Goal: Task Accomplishment & Management: Use online tool/utility

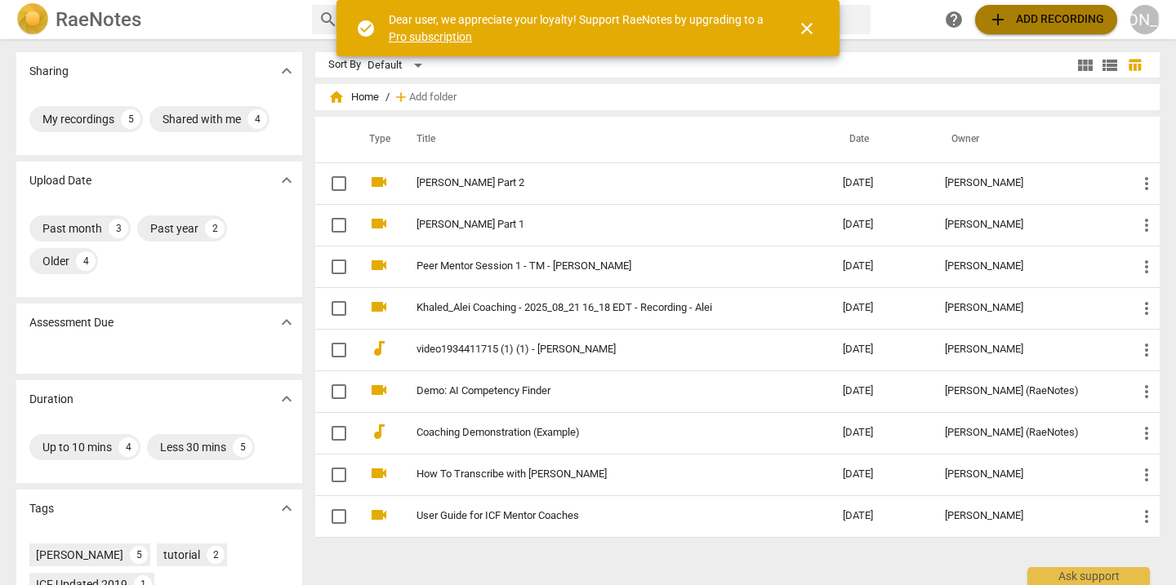
click at [1003, 26] on span "add" at bounding box center [998, 20] width 20 height 20
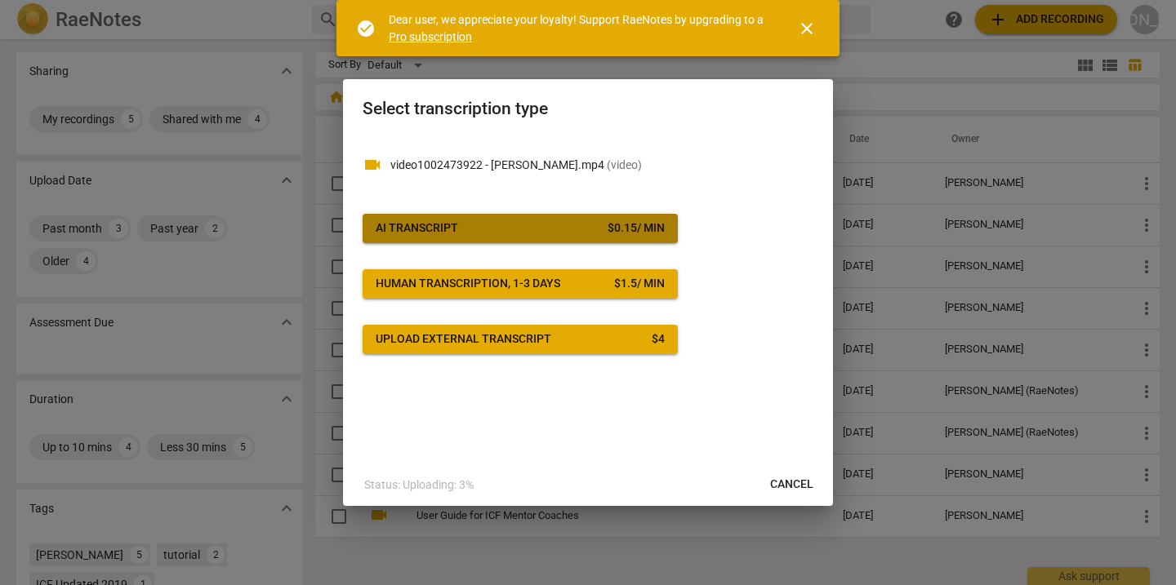
click at [493, 225] on span "AI Transcript $ 0.15 / min" at bounding box center [520, 228] width 289 height 16
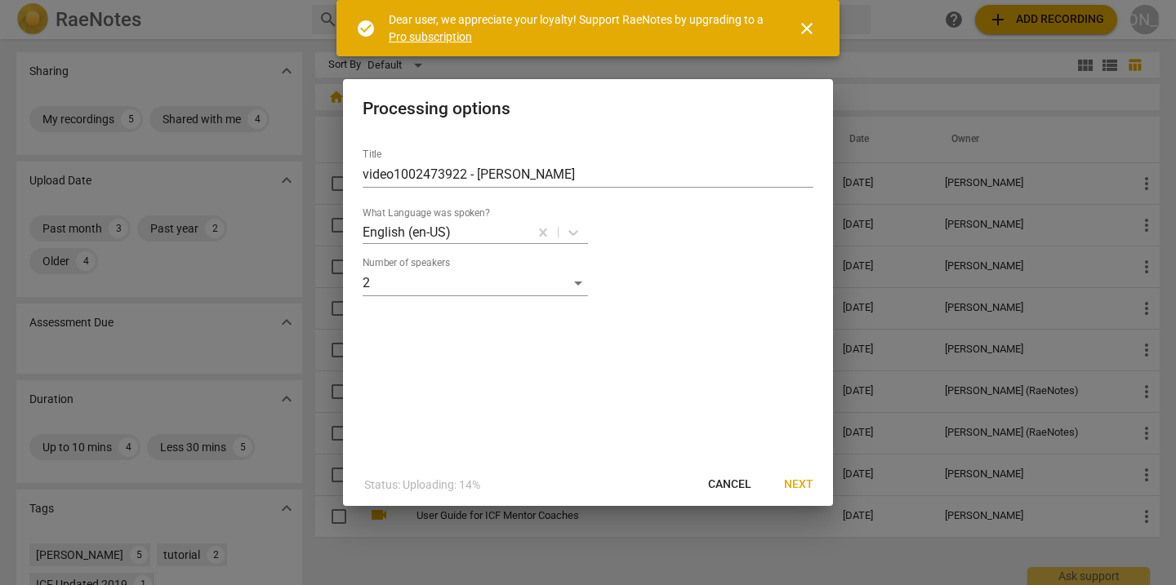
click at [804, 483] on span "Next" at bounding box center [798, 485] width 29 height 16
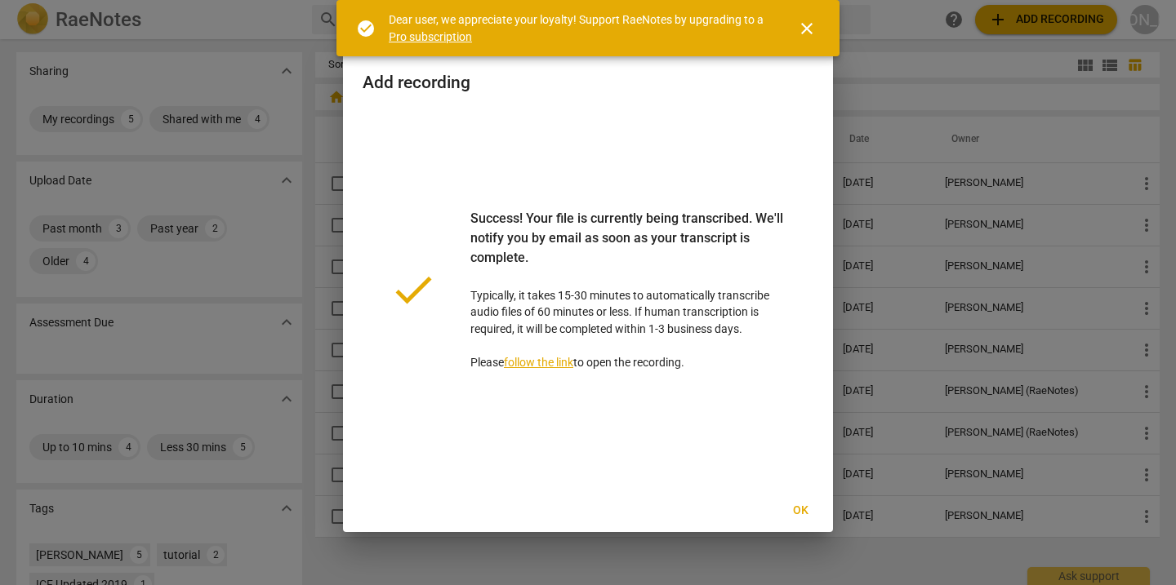
click at [804, 509] on span "Ok" at bounding box center [800, 511] width 26 height 16
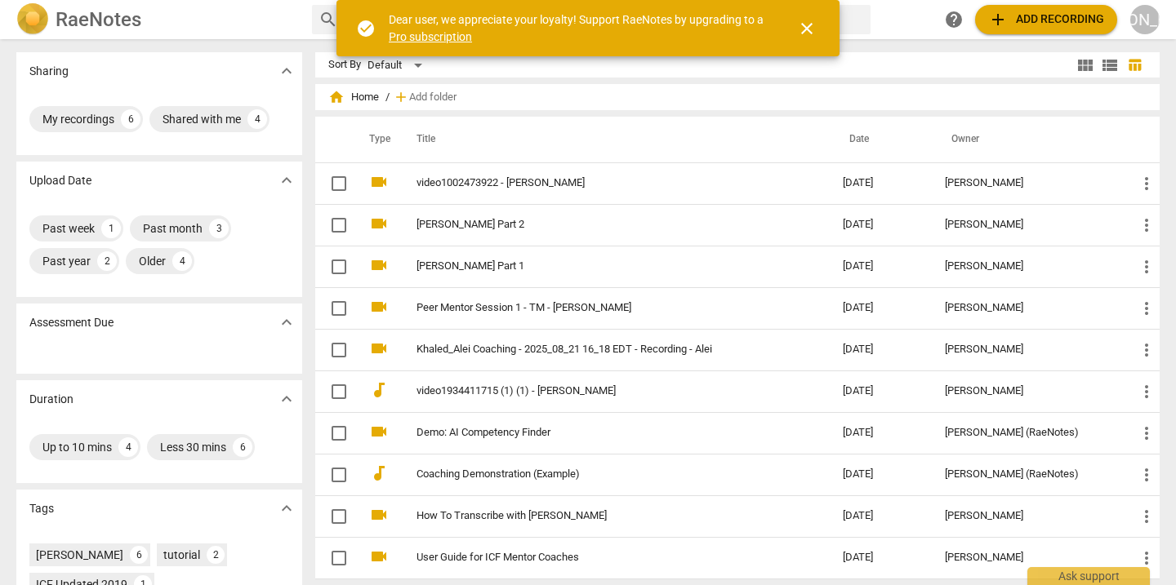
drag, startPoint x: 810, startPoint y: 29, endPoint x: 714, endPoint y: 55, distance: 99.6
click at [810, 30] on span "close" at bounding box center [807, 29] width 20 height 20
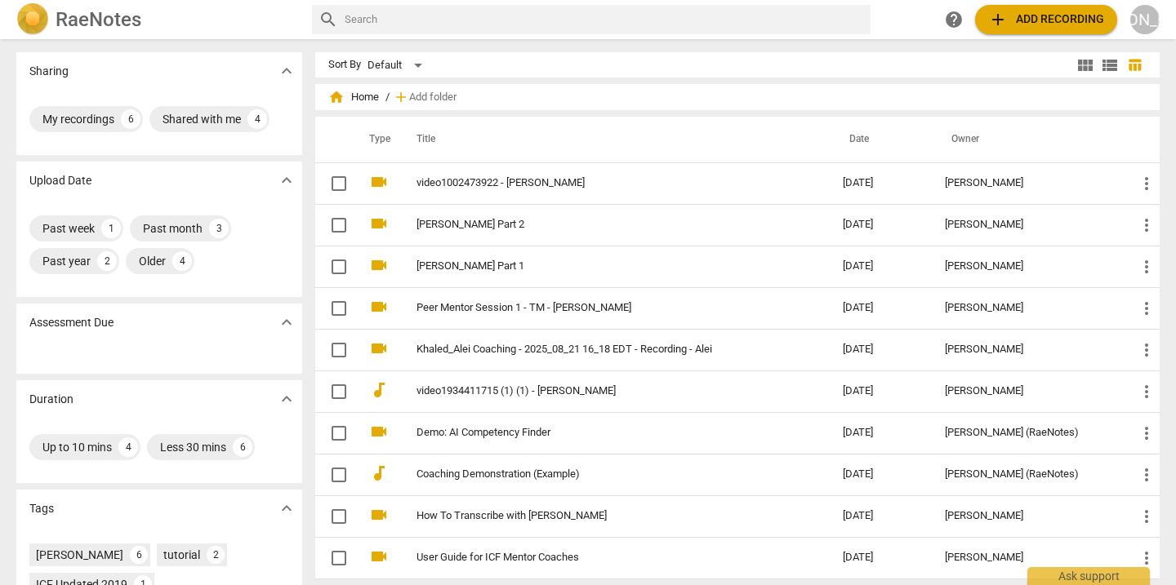
click at [538, 189] on link "video1002473922 - [PERSON_NAME]" at bounding box center [599, 183] width 367 height 12
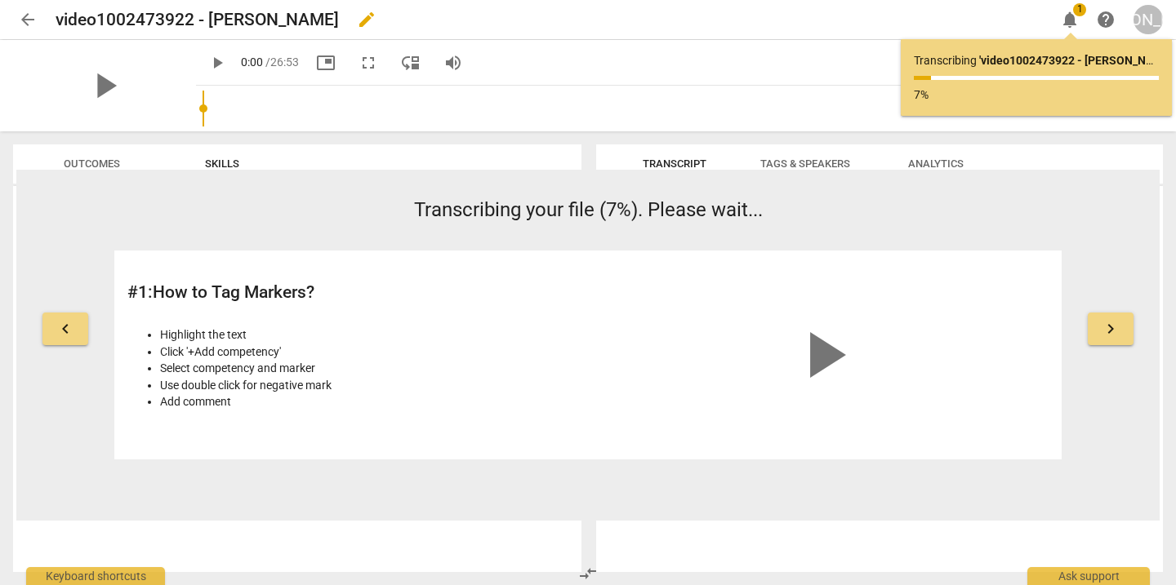
click at [320, 18] on h2 "video1002473922 - [PERSON_NAME]" at bounding box center [197, 20] width 283 height 20
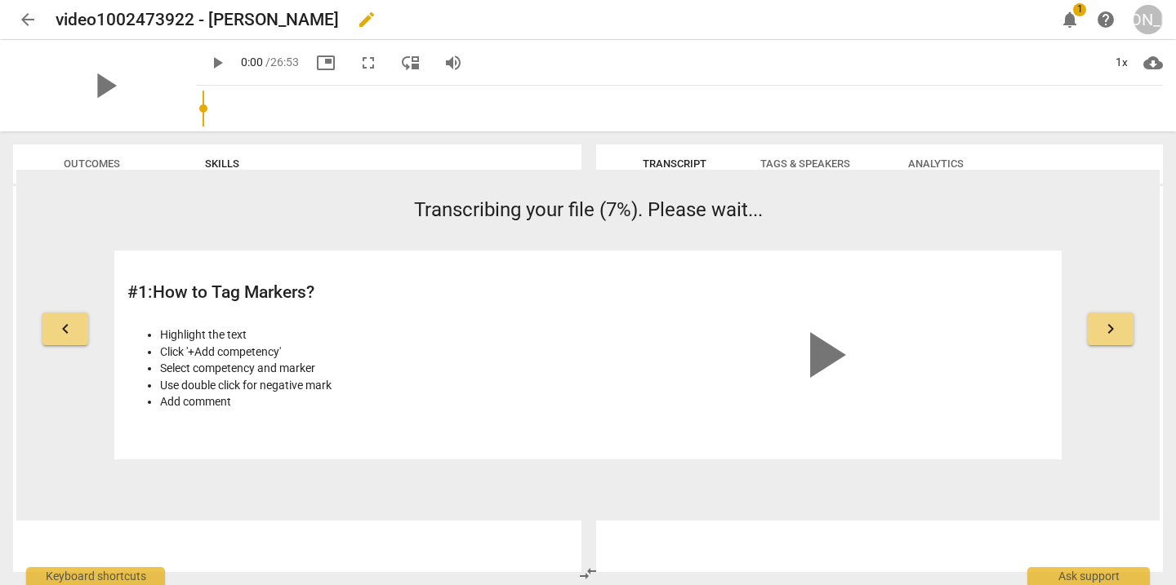
click at [331, 17] on div "video1002473922 - [PERSON_NAME] edit" at bounding box center [549, 19] width 986 height 29
click at [324, 15] on div "video1002473922 - [PERSON_NAME] edit" at bounding box center [549, 19] width 986 height 29
click at [321, 17] on h2 "video1002473922 - [PERSON_NAME]" at bounding box center [197, 20] width 283 height 20
click at [357, 20] on span "edit" at bounding box center [367, 20] width 20 height 20
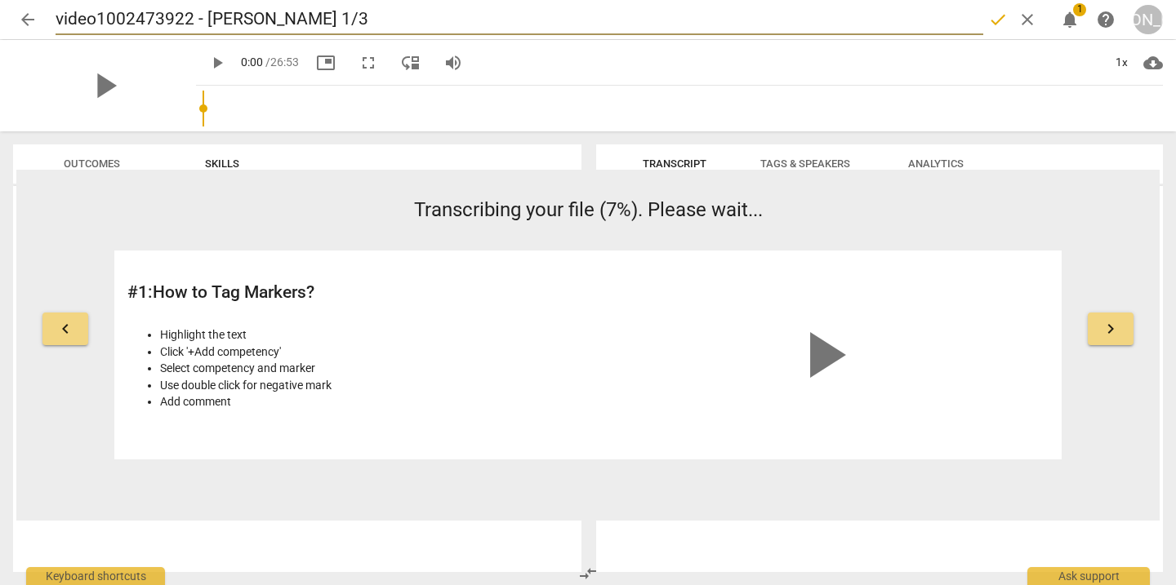
type input "video1002473922 - [PERSON_NAME] 1/3"
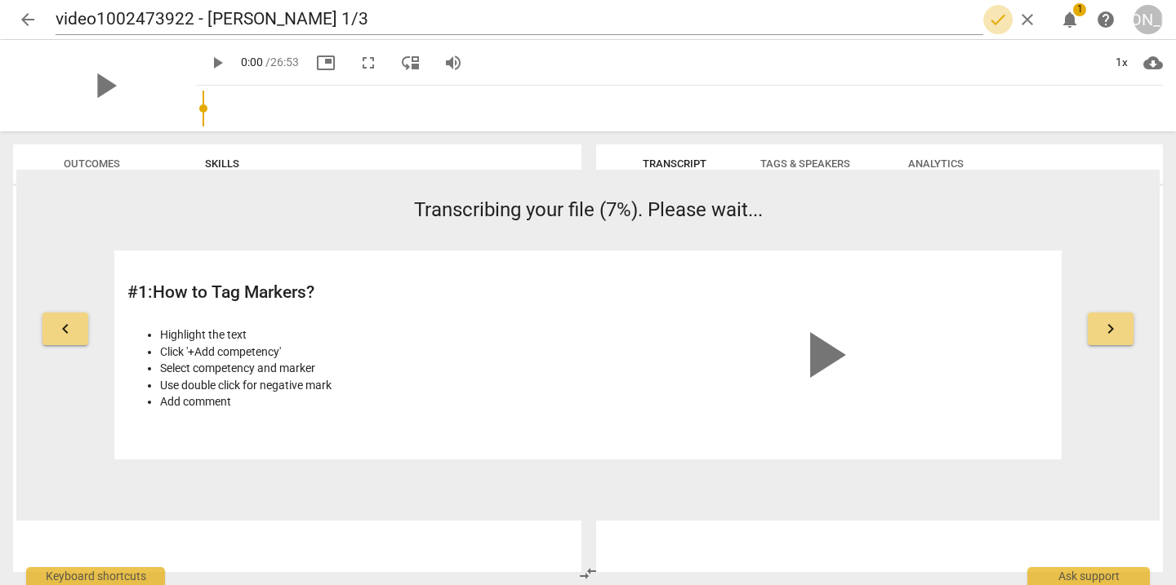
click at [994, 19] on span "done" at bounding box center [998, 20] width 20 height 20
click at [24, 21] on span "arrow_back" at bounding box center [28, 20] width 20 height 20
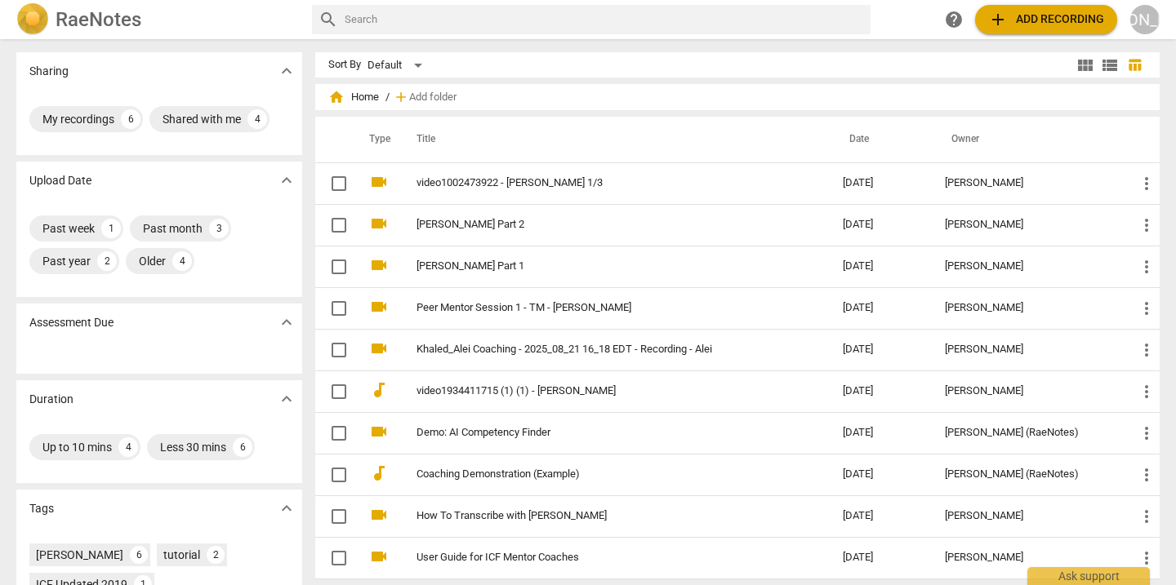
click at [1032, 16] on span "add Add recording" at bounding box center [1046, 20] width 116 height 20
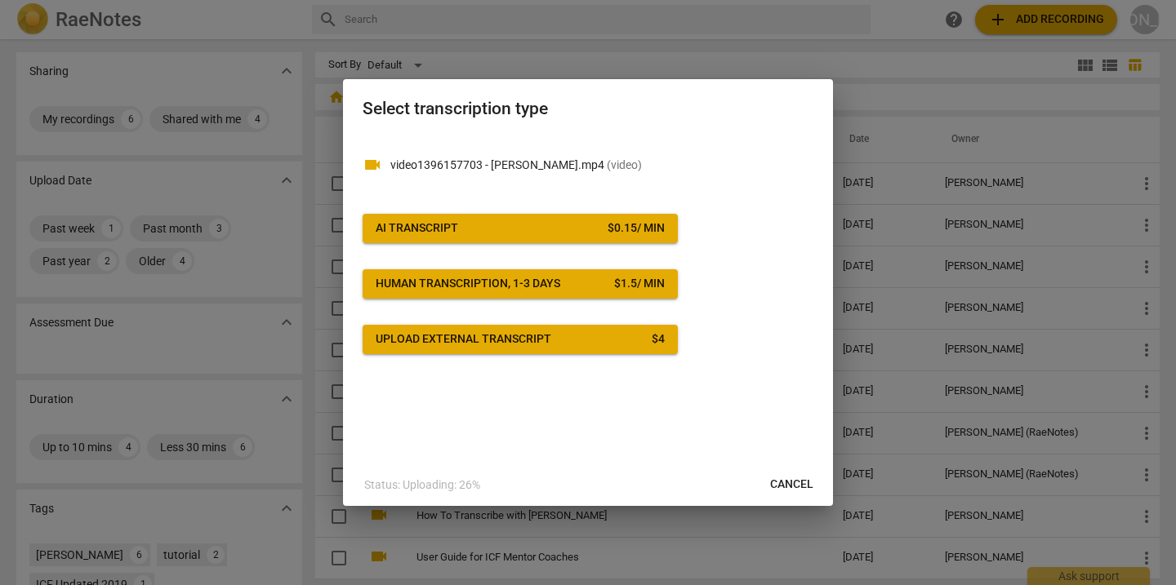
click at [468, 225] on span "AI Transcript $ 0.15 / min" at bounding box center [520, 228] width 289 height 16
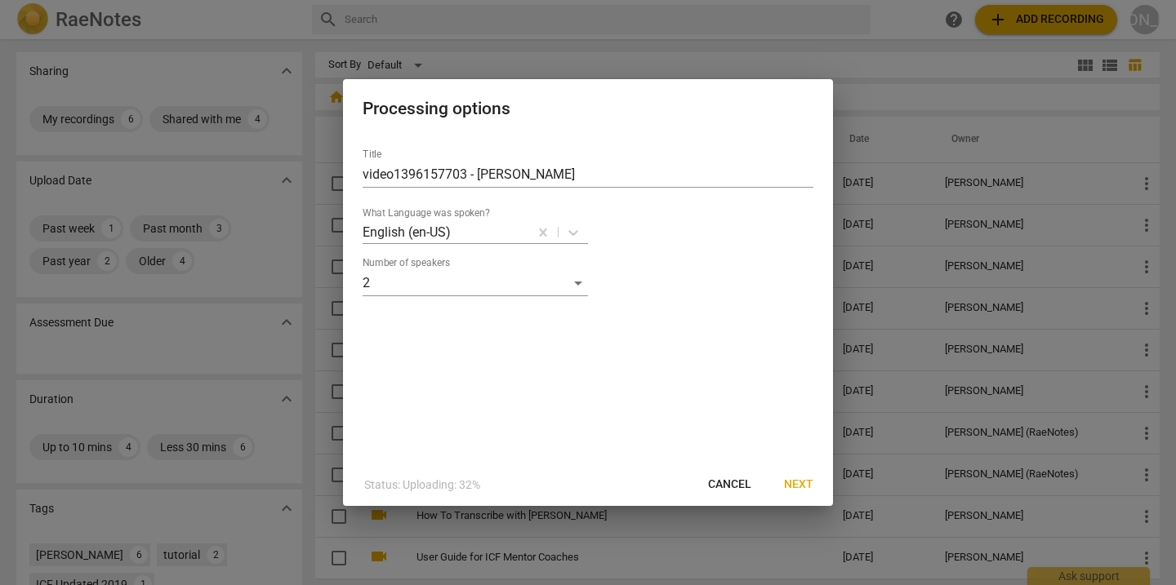
click at [803, 486] on span "Next" at bounding box center [798, 485] width 29 height 16
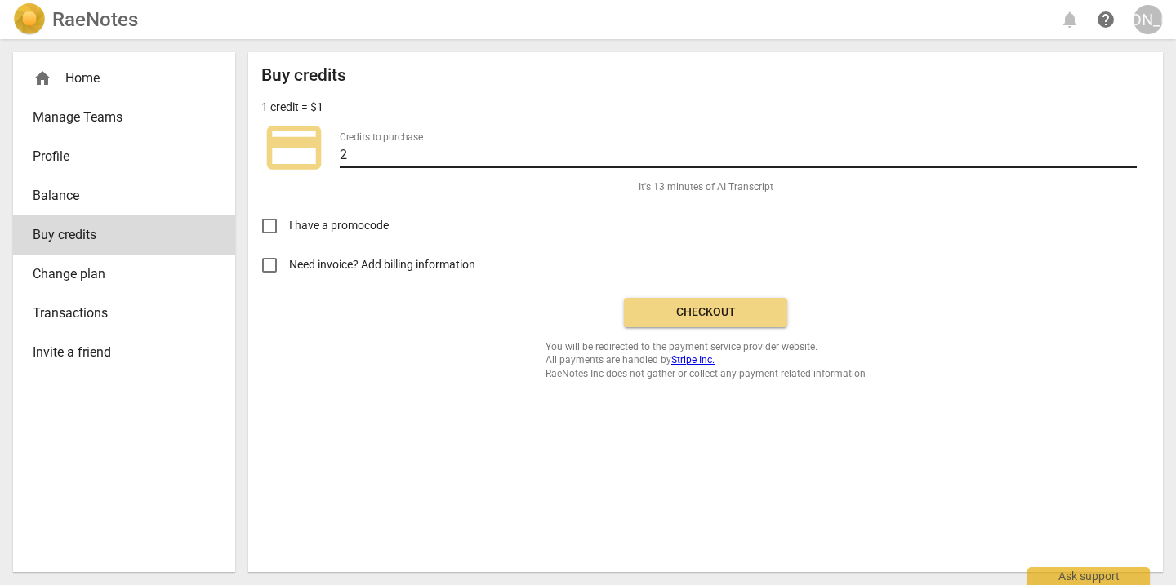
click at [383, 156] on input "2" at bounding box center [738, 157] width 797 height 24
drag, startPoint x: 383, startPoint y: 156, endPoint x: 317, endPoint y: 150, distance: 66.4
click at [318, 151] on div "credit_card Credits to purchase 2" at bounding box center [705, 147] width 888 height 65
type input "20"
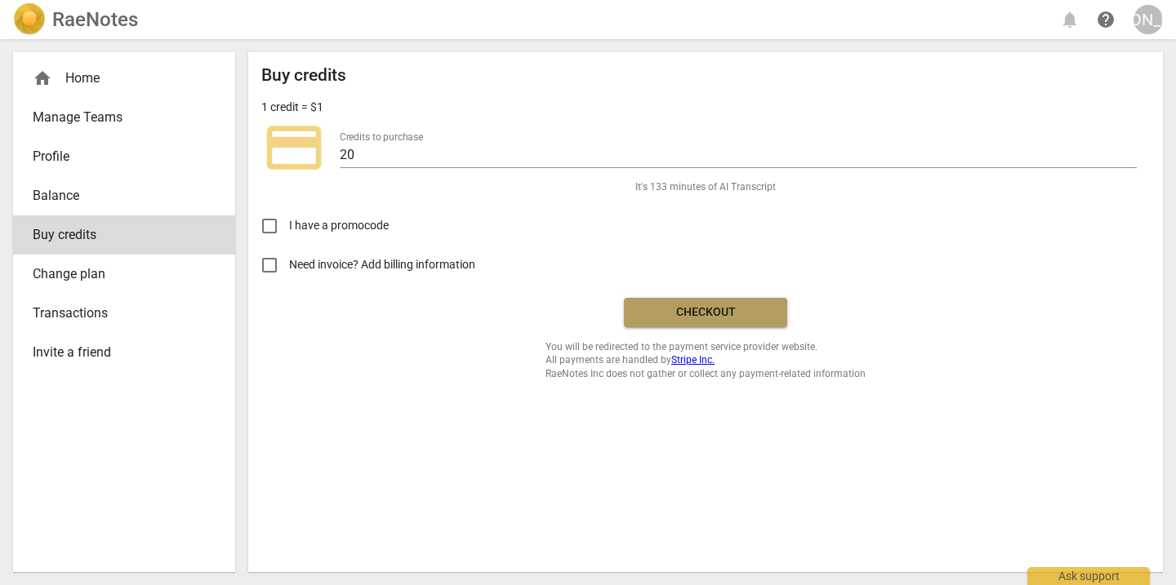
click at [686, 311] on span "Checkout" at bounding box center [705, 313] width 137 height 16
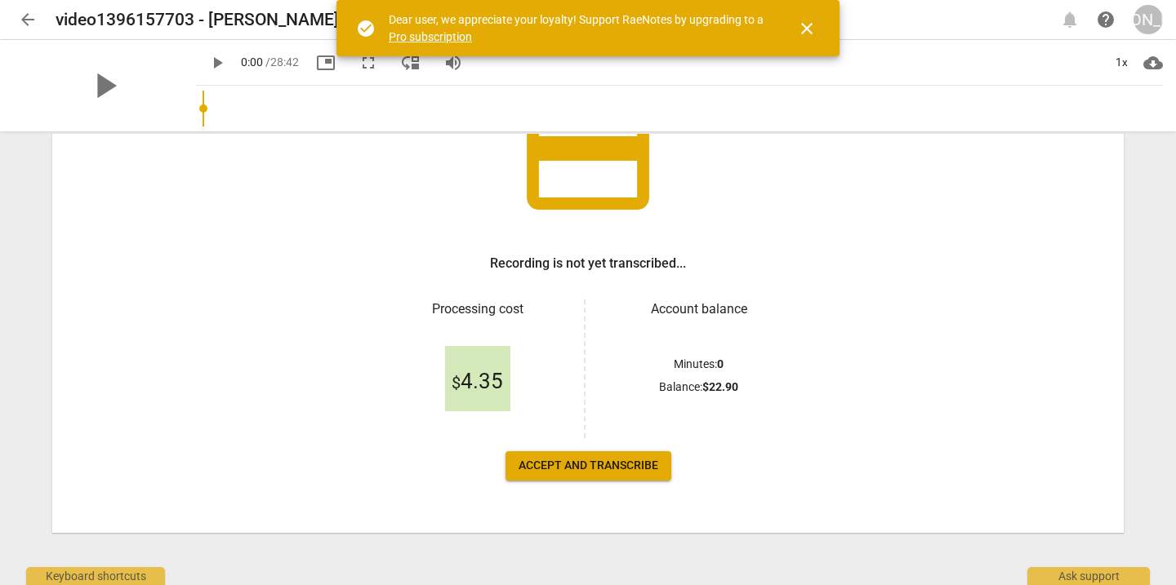
scroll to position [151, 0]
click at [616, 463] on span "Accept and transcribe" at bounding box center [588, 466] width 140 height 16
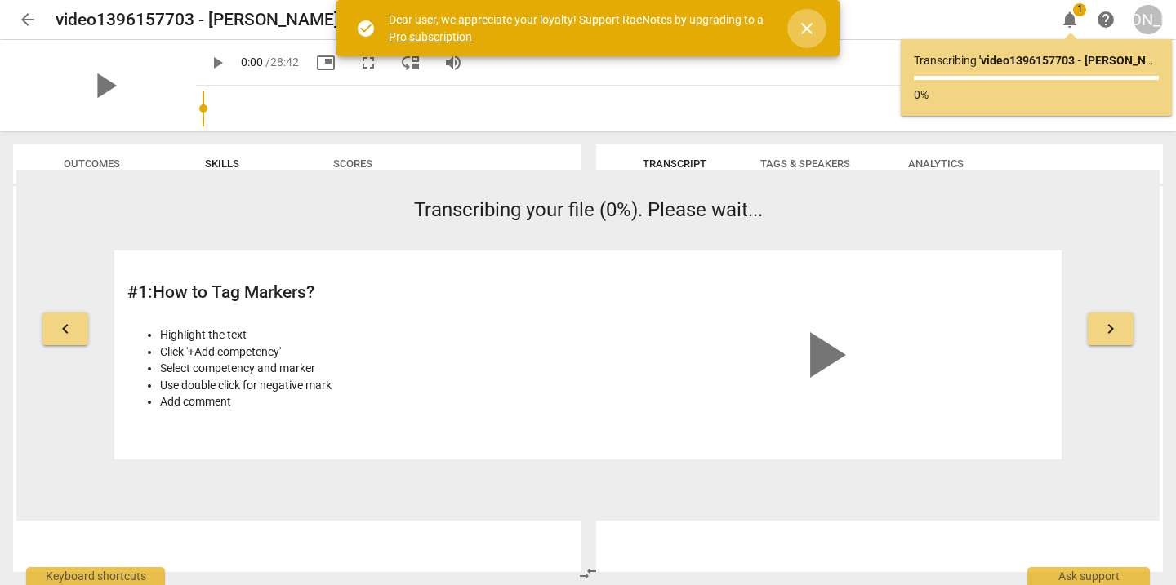
click at [797, 26] on span "close" at bounding box center [807, 29] width 20 height 20
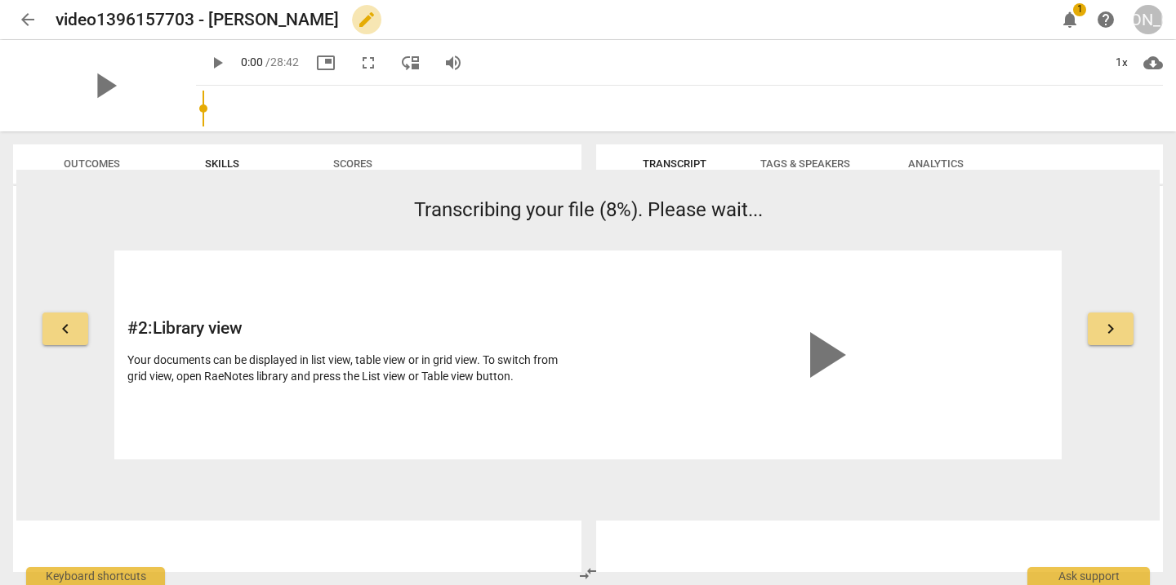
click at [357, 23] on span "edit" at bounding box center [367, 20] width 20 height 20
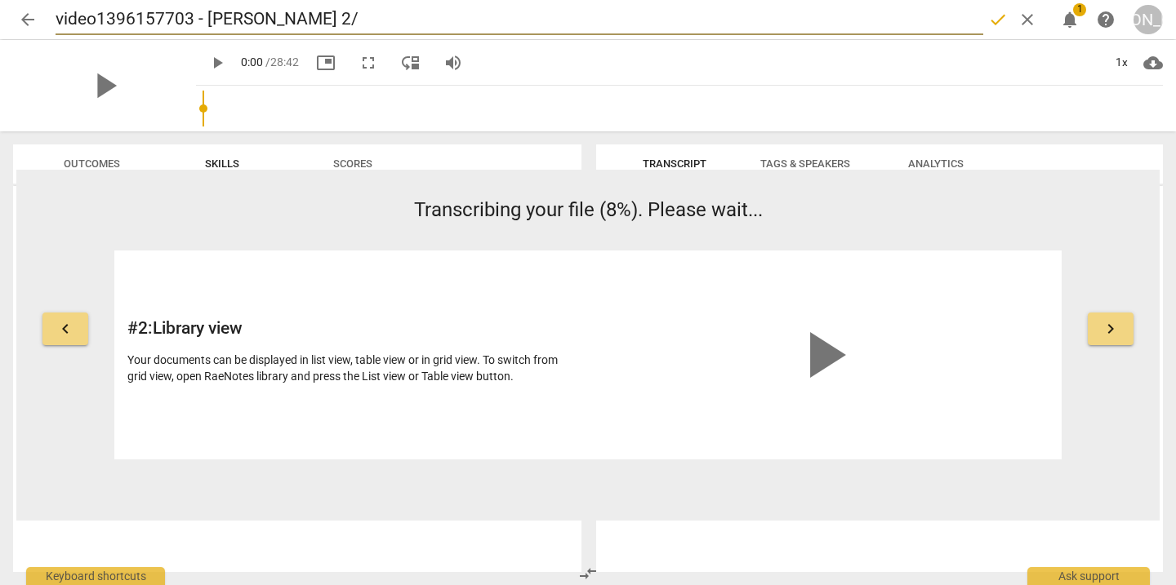
type input "video1396157703 - [PERSON_NAME] 2/3"
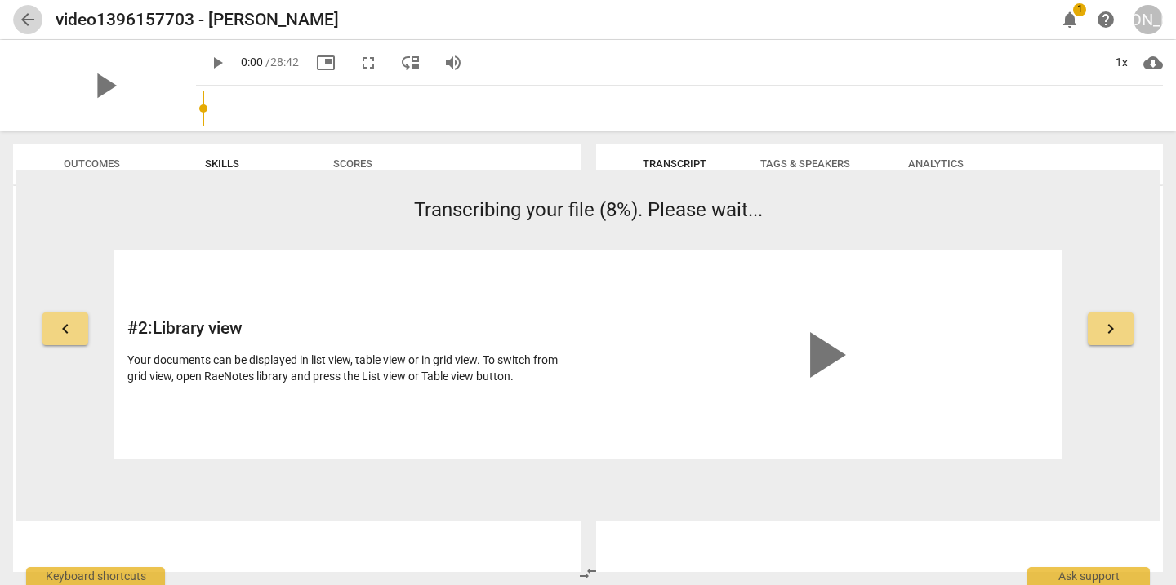
click at [39, 24] on span "arrow_back" at bounding box center [27, 20] width 29 height 20
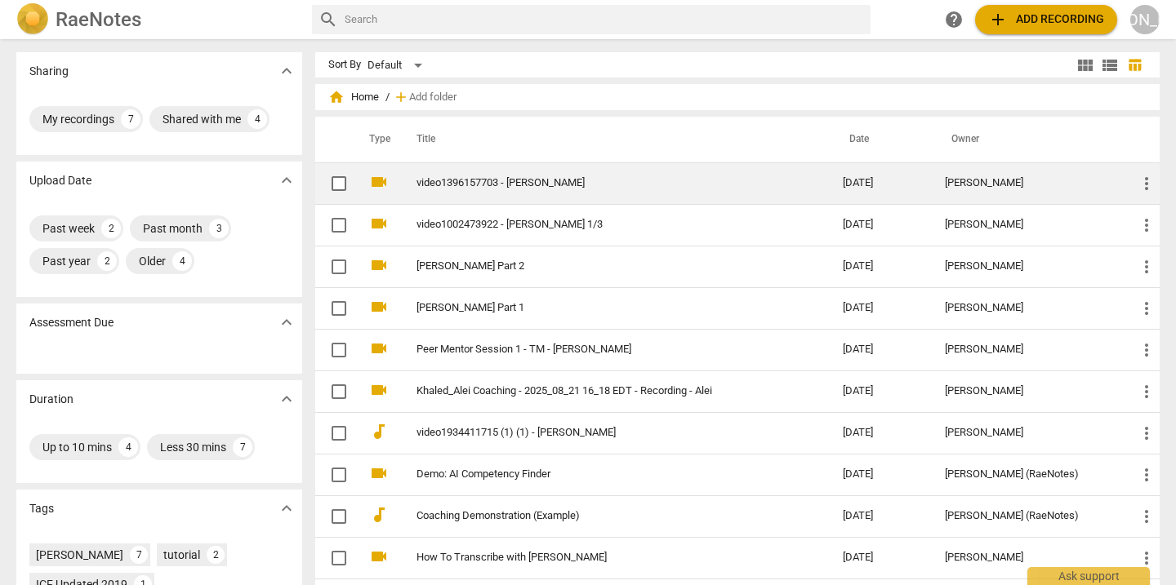
click at [494, 185] on link "video1396157703 - [PERSON_NAME]" at bounding box center [599, 183] width 367 height 12
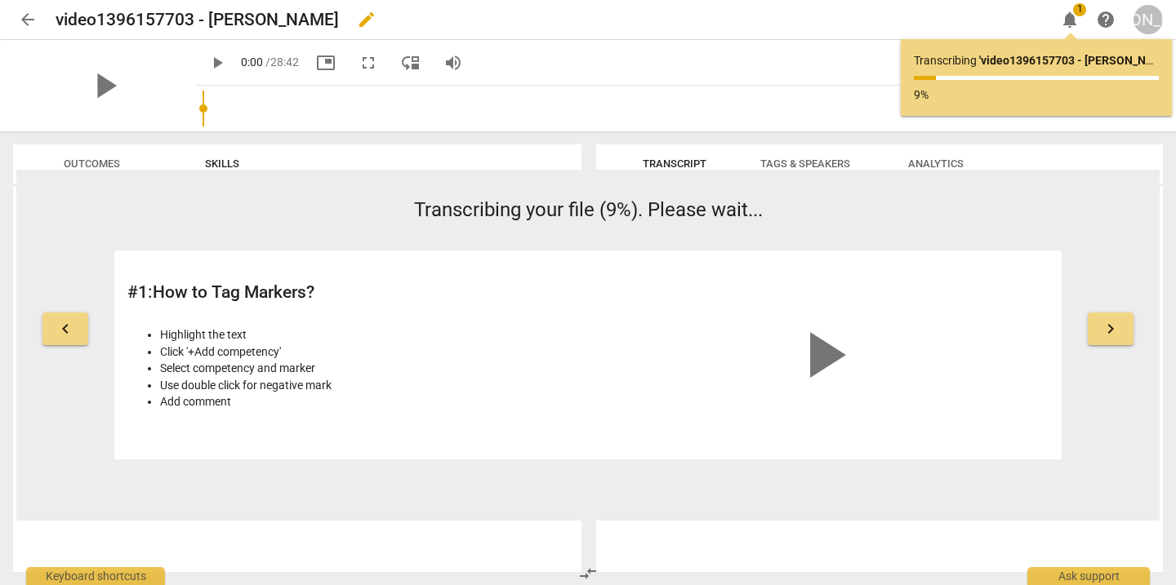
click at [357, 21] on span "edit" at bounding box center [367, 20] width 20 height 20
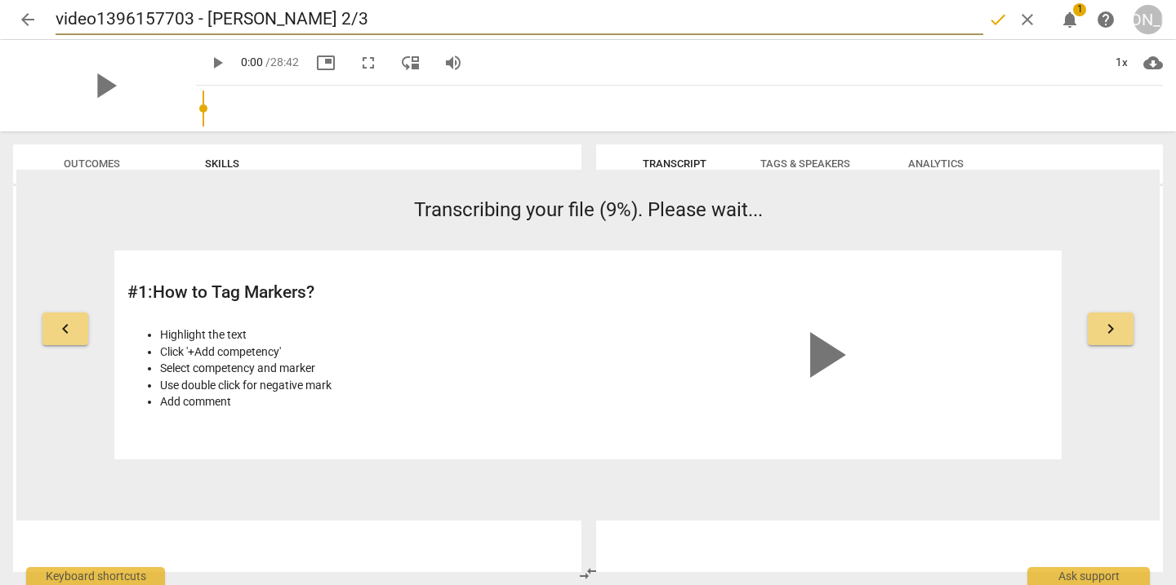
type input "video1396157703 - Victoria Nichol 2/3"
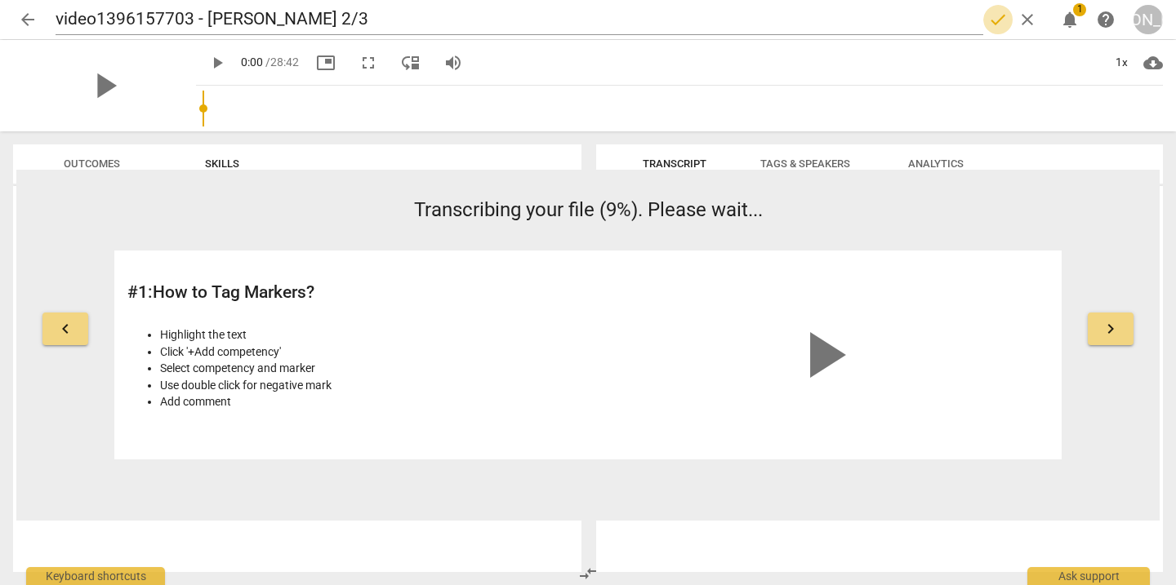
click at [997, 16] on span "done" at bounding box center [998, 20] width 20 height 20
click at [34, 14] on span "arrow_back" at bounding box center [28, 20] width 20 height 20
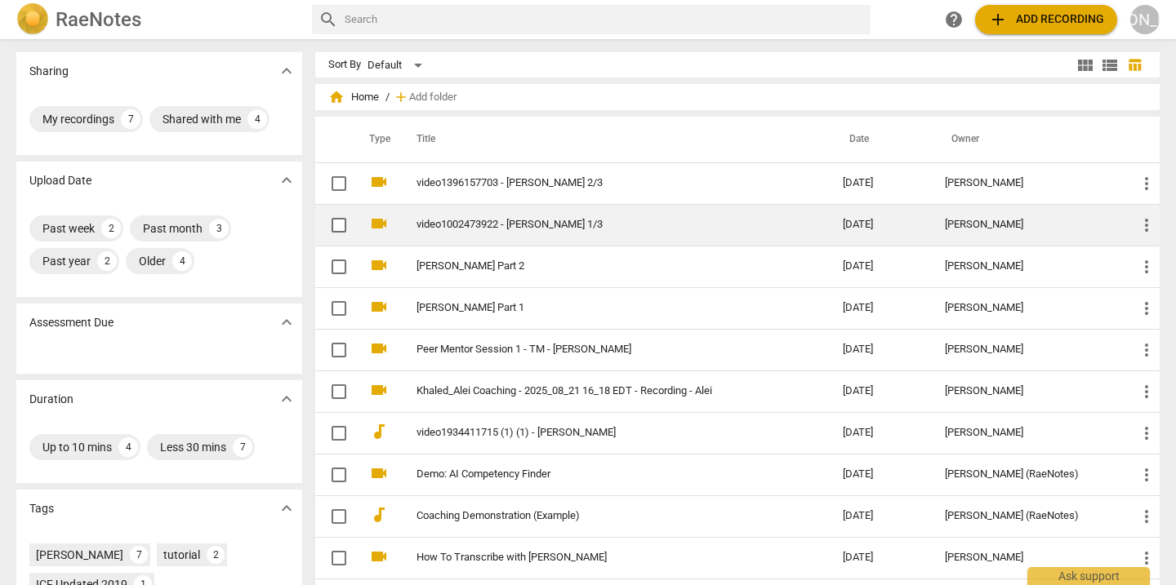
click at [537, 225] on link "video1002473922 - [PERSON_NAME] 1/3" at bounding box center [599, 225] width 367 height 12
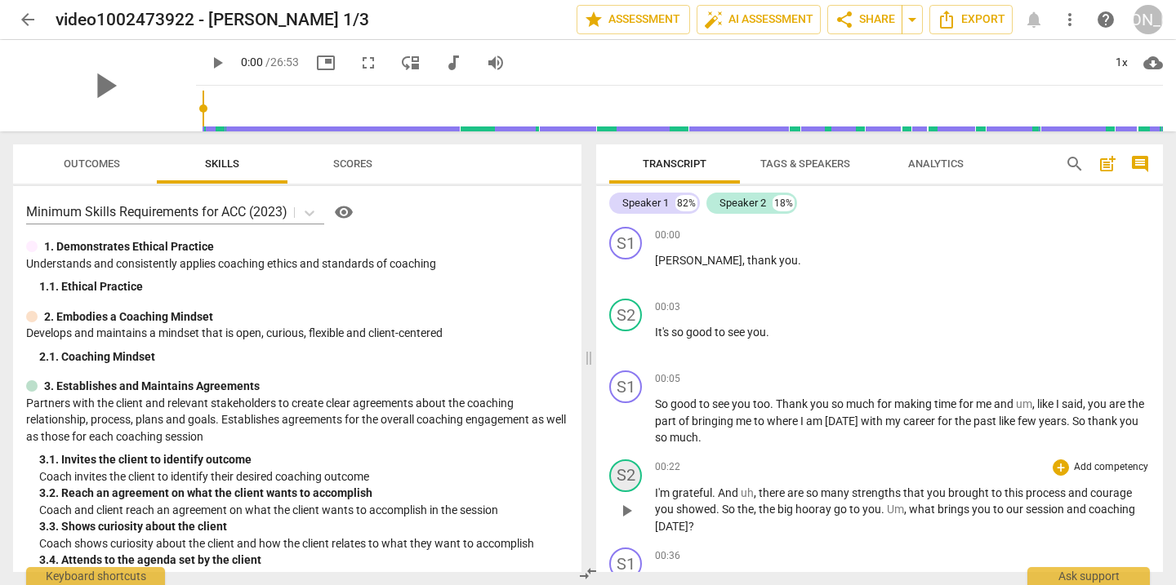
click at [624, 483] on div "S2" at bounding box center [625, 476] width 33 height 33
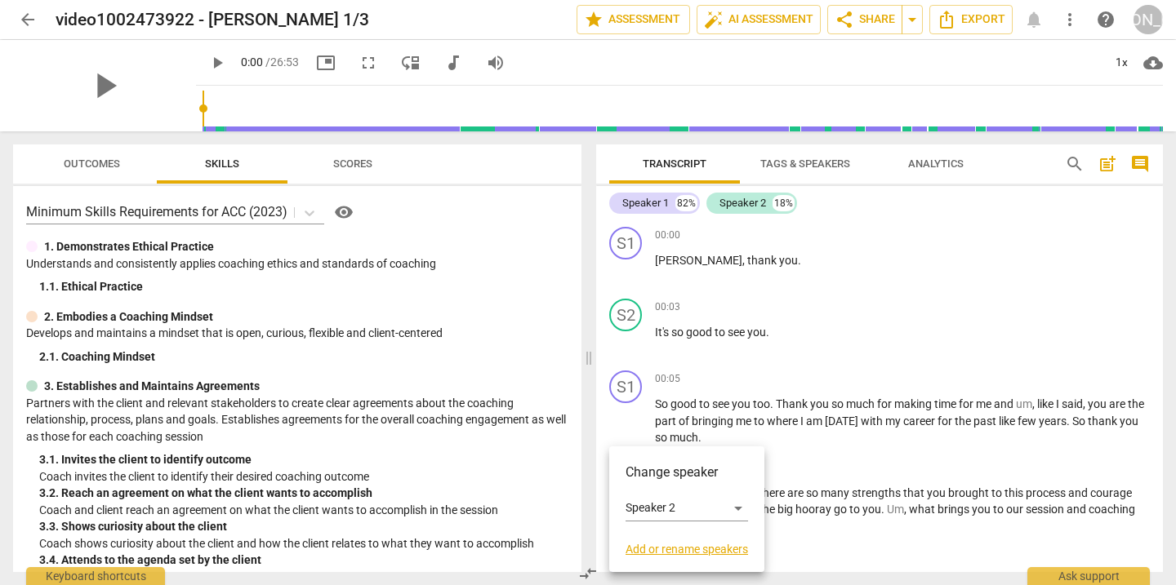
click at [663, 548] on link "Add or rename speakers" at bounding box center [686, 549] width 122 height 13
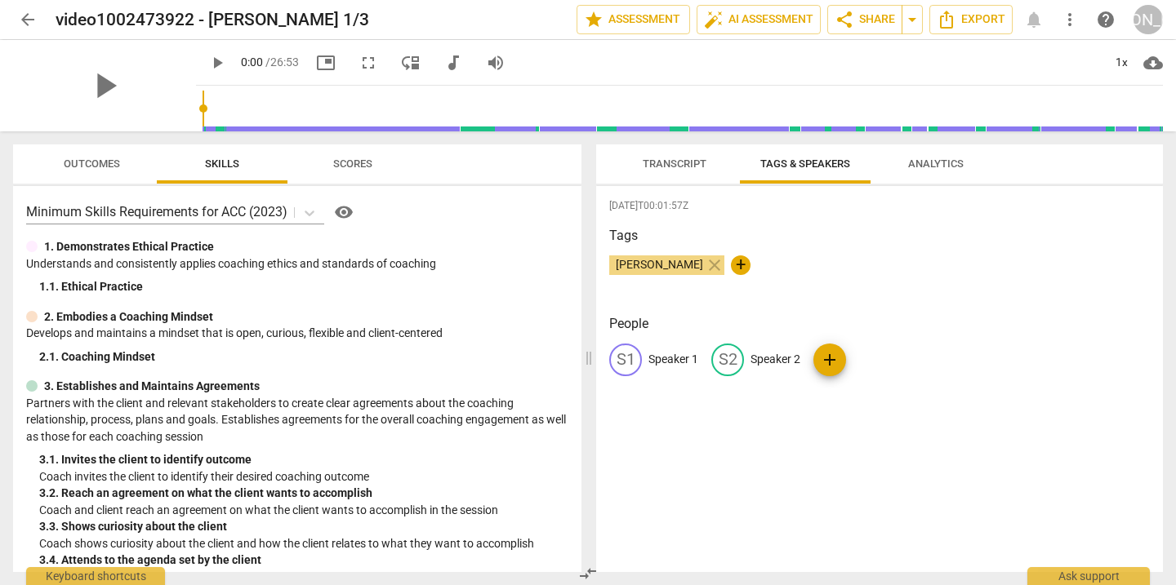
click at [776, 355] on p "Speaker 2" at bounding box center [775, 359] width 50 height 17
type input "Coach"
click at [679, 354] on p "Speaker 1" at bounding box center [673, 359] width 50 height 17
type input "Client"
click at [671, 460] on div "2025-10-02T00:01:57Z Tags Julie Andersen close + People edit Client delete CO C…" at bounding box center [879, 379] width 567 height 386
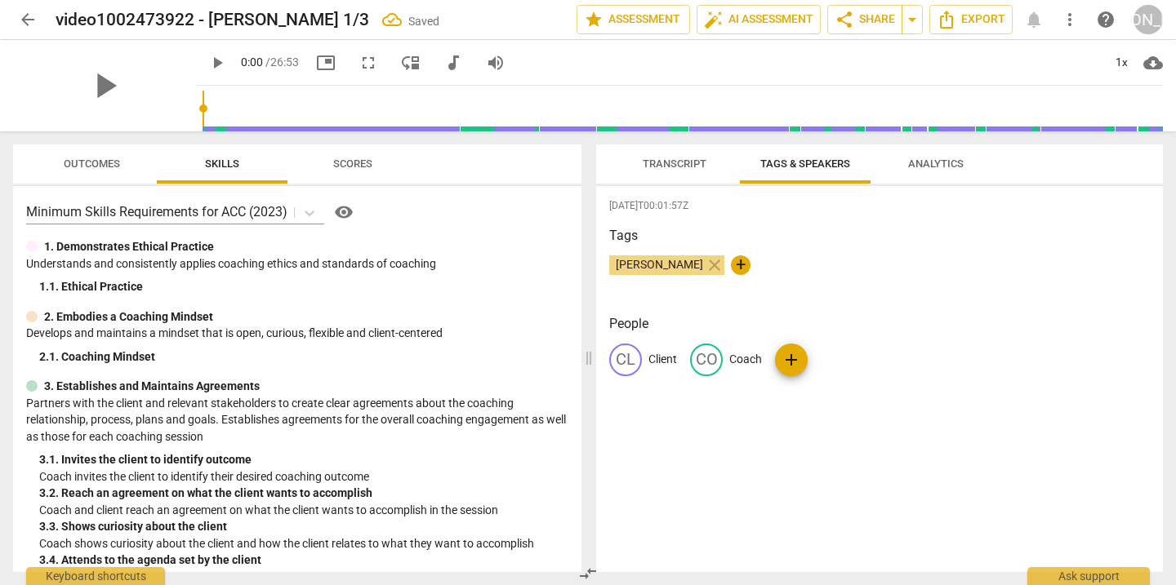
click at [669, 157] on span "Transcript" at bounding box center [674, 164] width 103 height 22
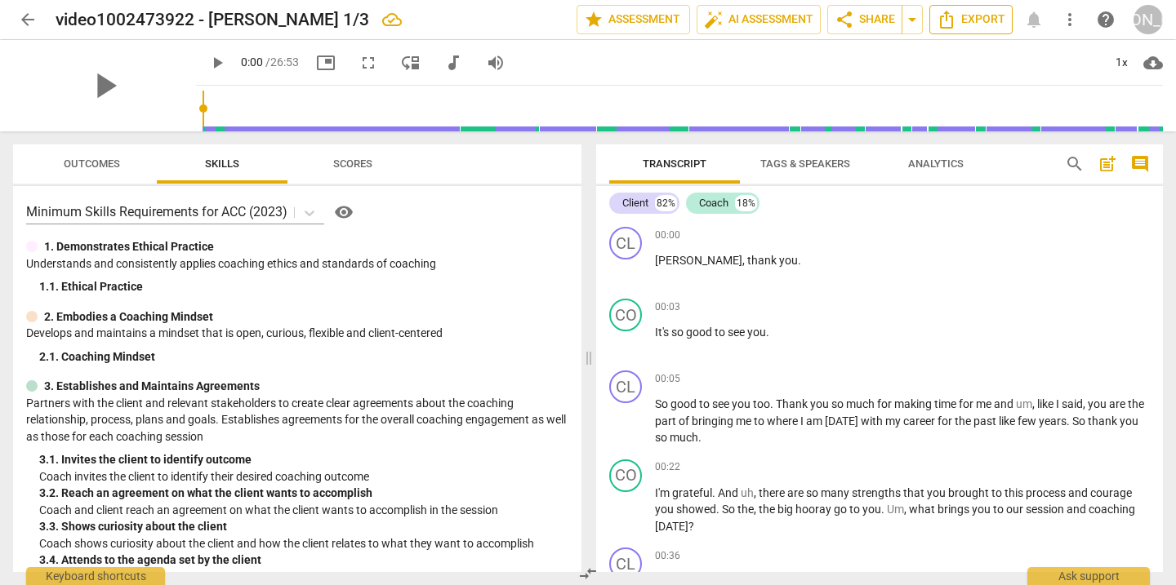
click at [989, 23] on span "Export" at bounding box center [971, 20] width 69 height 20
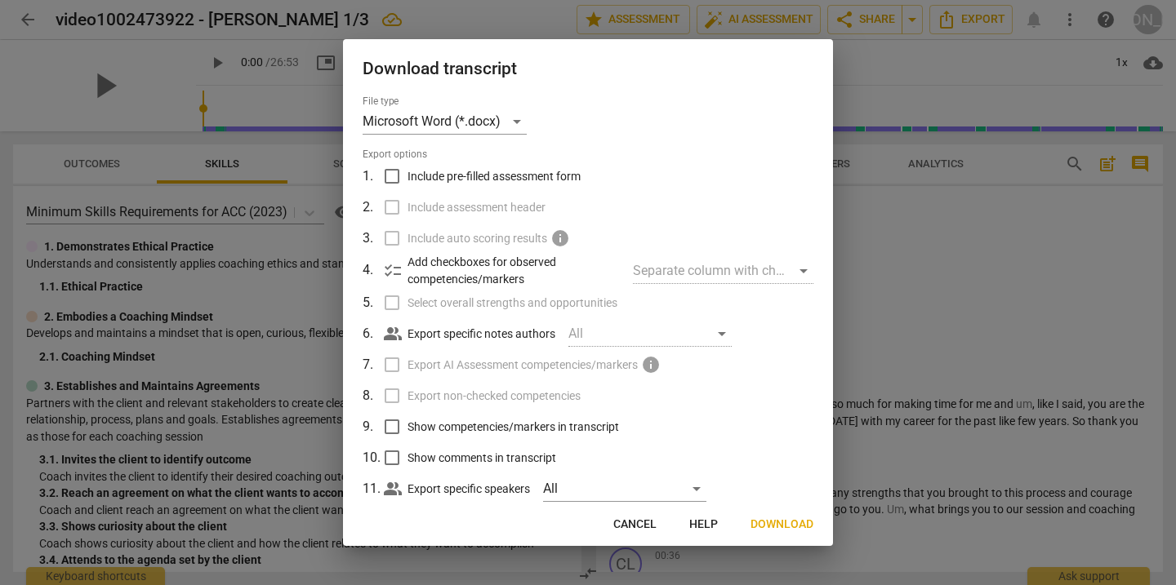
click at [772, 521] on span "Download" at bounding box center [781, 525] width 63 height 16
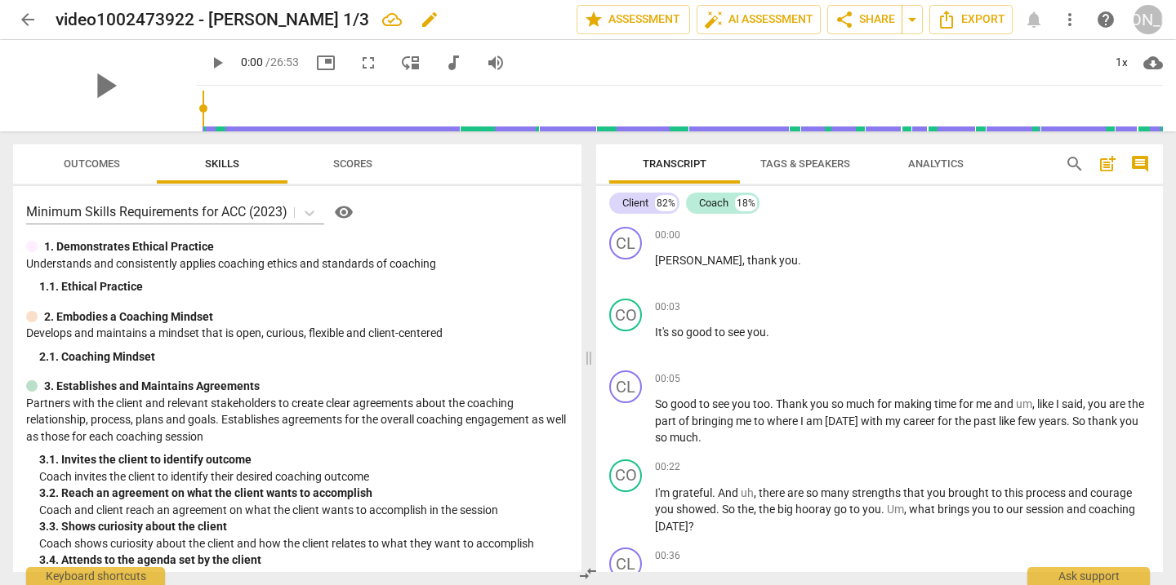
drag, startPoint x: 352, startPoint y: 18, endPoint x: 99, endPoint y: 19, distance: 253.1
click at [29, 16] on div "arrow_back video1002473922 - Victoria Nichol 1/3 edit star Assessment auto_fix_…" at bounding box center [588, 19] width 1150 height 29
copy h2 "video1002473922 - [PERSON_NAME] 1/3"
click at [32, 18] on span "arrow_back" at bounding box center [28, 20] width 20 height 20
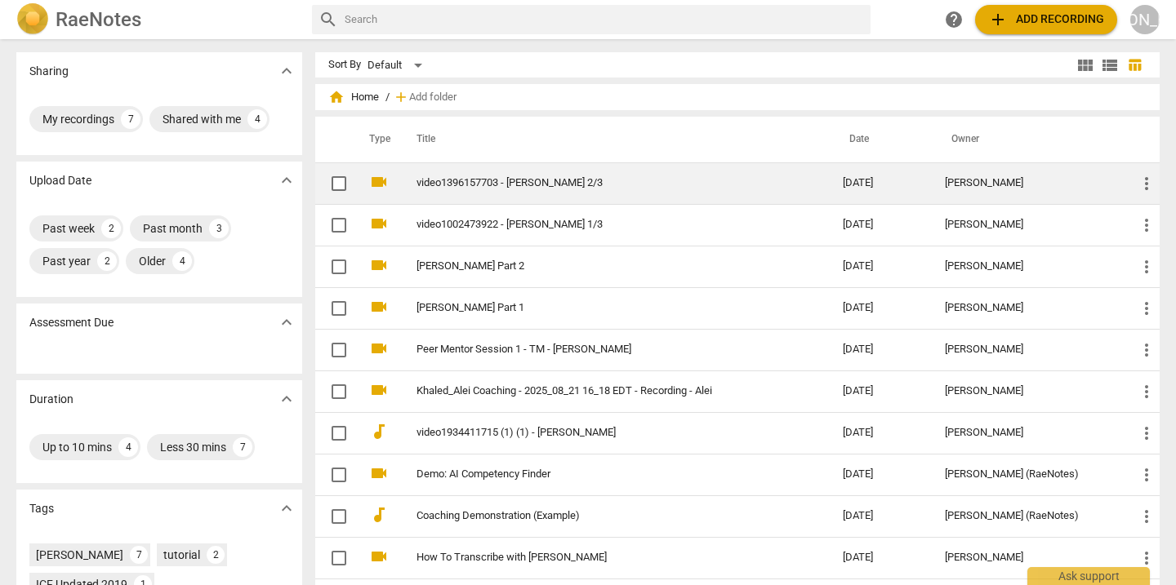
click at [513, 194] on td "video1396157703 - Victoria Nichol 2/3" at bounding box center [613, 183] width 433 height 42
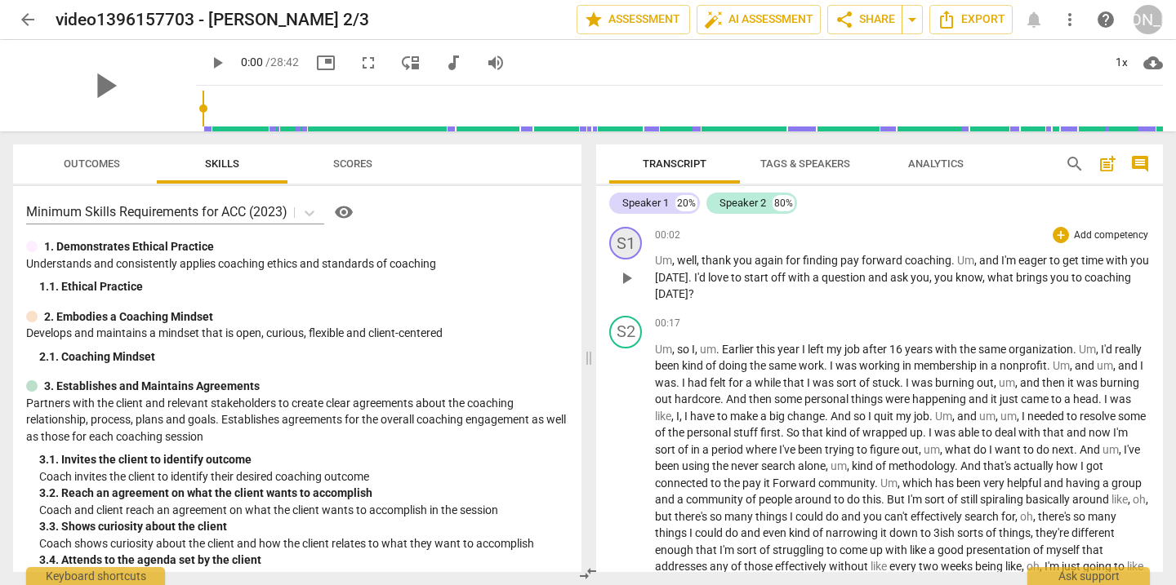
click at [627, 241] on div "S1" at bounding box center [625, 243] width 33 height 33
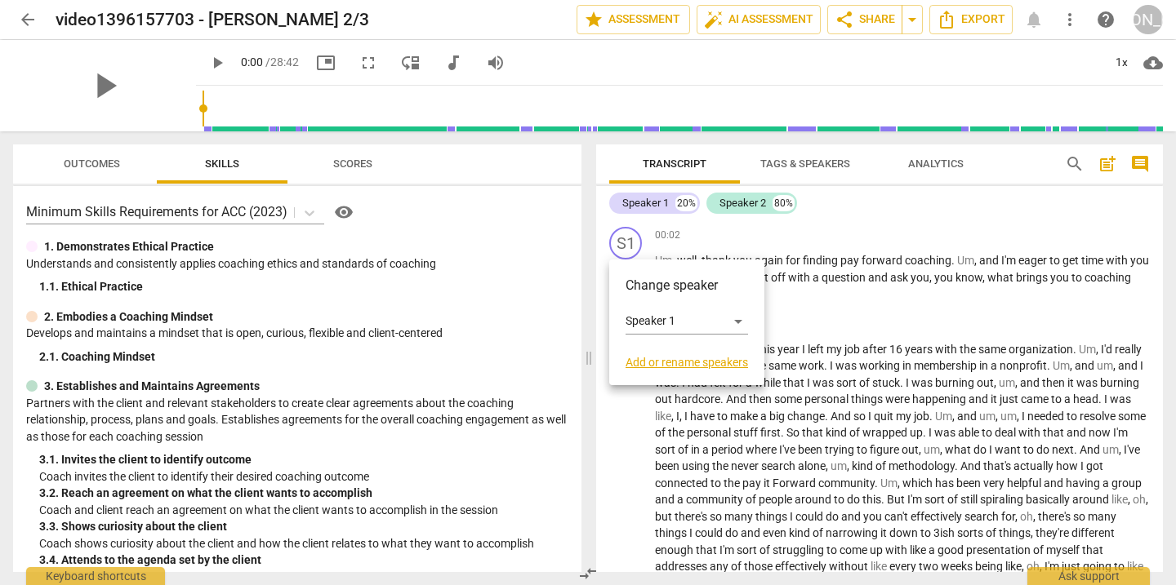
click at [678, 361] on link "Add or rename speakers" at bounding box center [686, 362] width 122 height 13
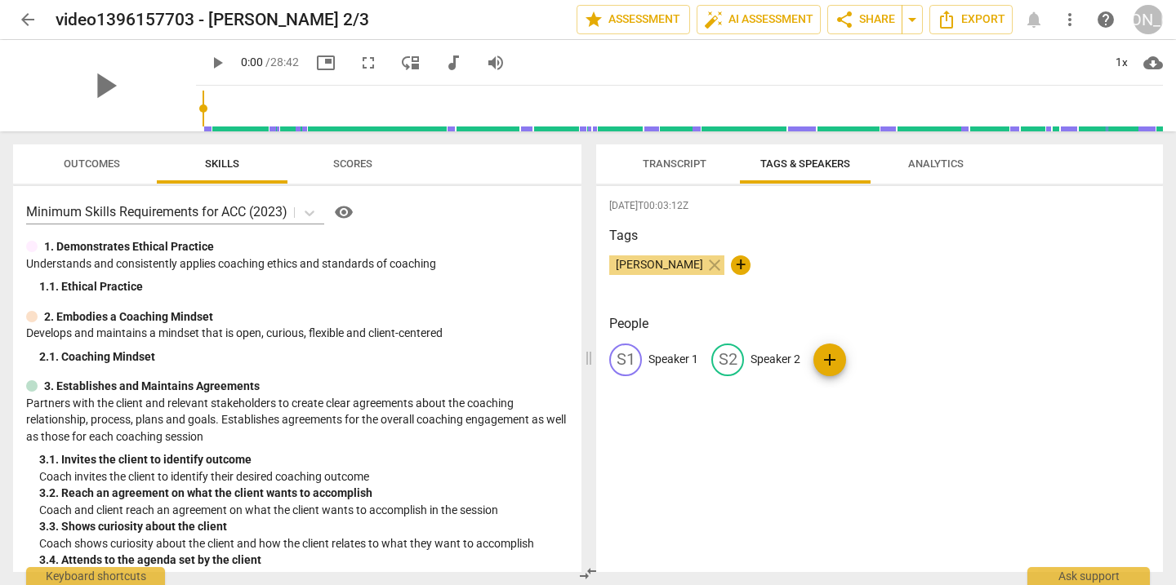
click at [675, 358] on p "Speaker 1" at bounding box center [673, 359] width 50 height 17
type input "Coach"
click at [870, 355] on p "Speaker 2" at bounding box center [881, 359] width 50 height 17
type input "Client"
drag, startPoint x: 896, startPoint y: 465, endPoint x: 870, endPoint y: 449, distance: 29.7
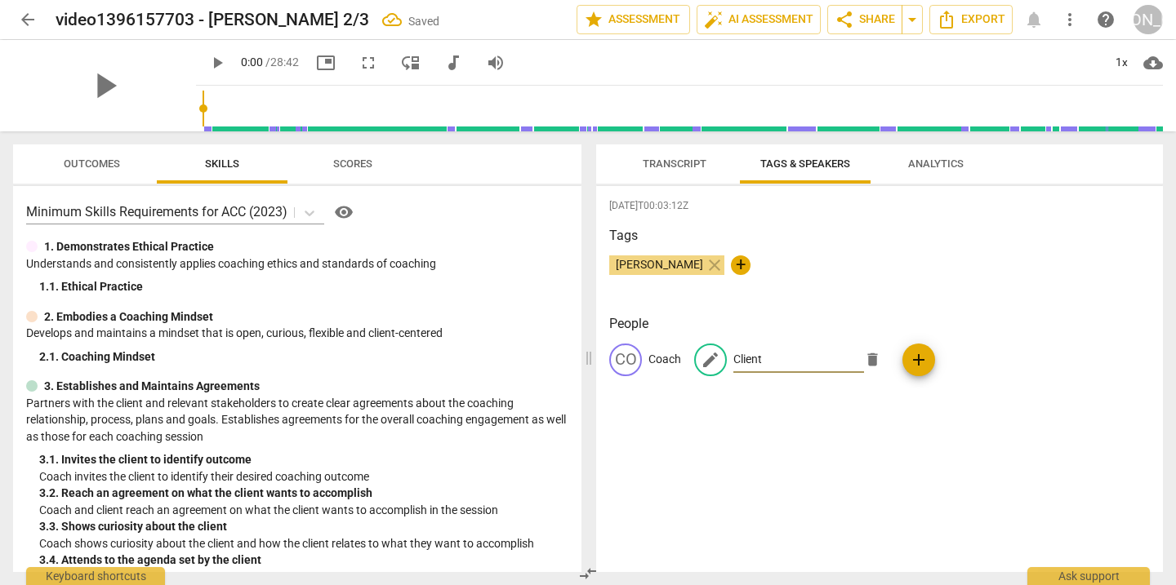
click at [896, 465] on div "2025-10-02T00:03:12Z Tags Julie Andersen close + People CO Coach edit Client de…" at bounding box center [879, 379] width 567 height 386
click at [675, 167] on span "Transcript" at bounding box center [675, 164] width 64 height 12
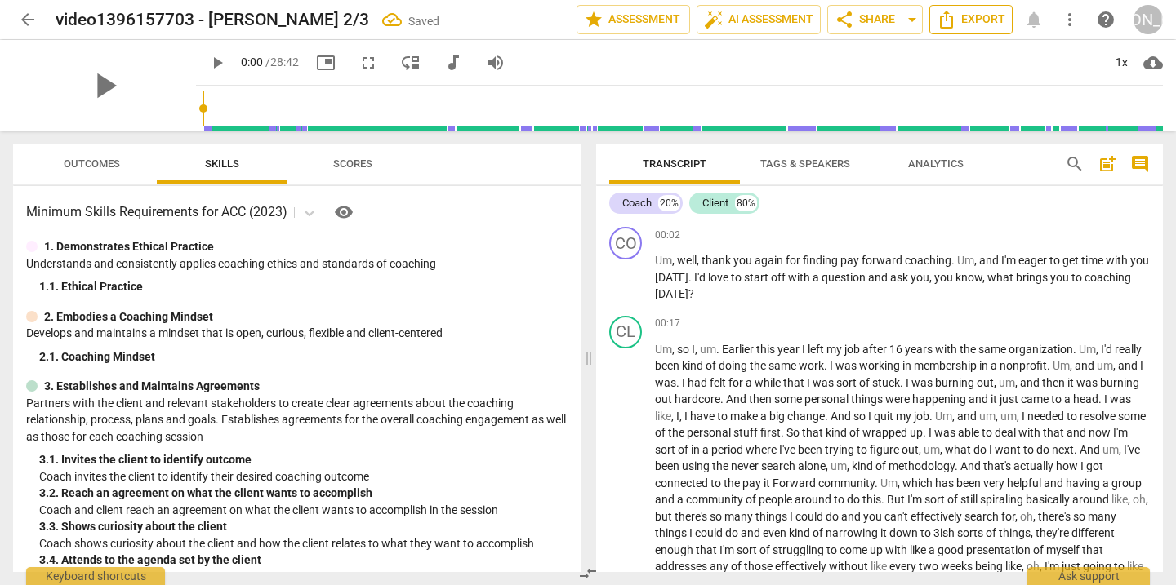
click at [972, 27] on span "Export" at bounding box center [971, 20] width 69 height 20
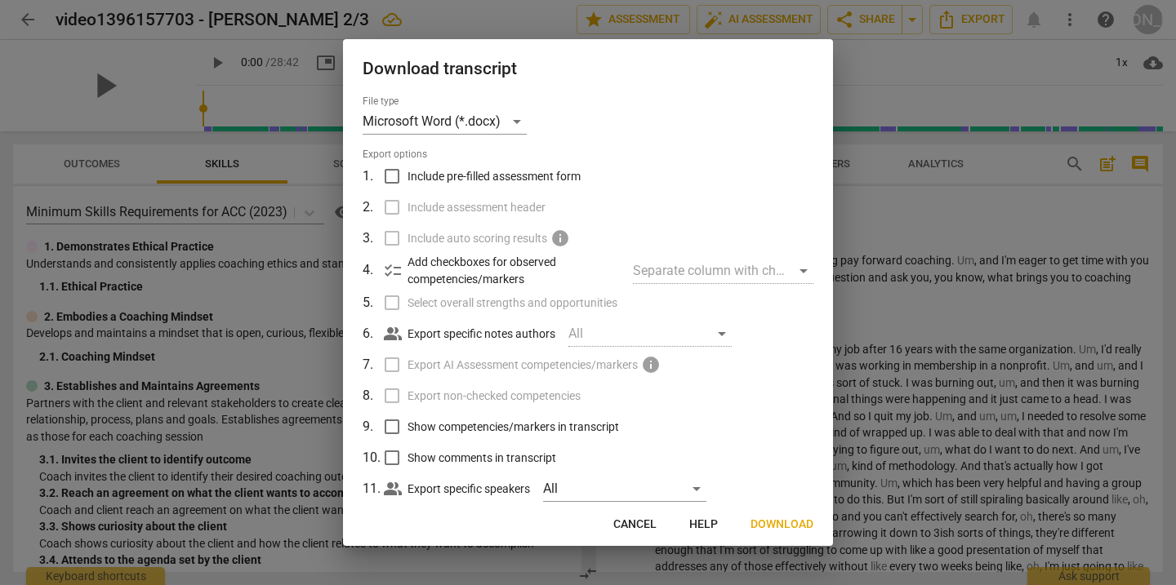
click at [782, 523] on span "Download" at bounding box center [781, 525] width 63 height 16
